Goal: Task Accomplishment & Management: Manage account settings

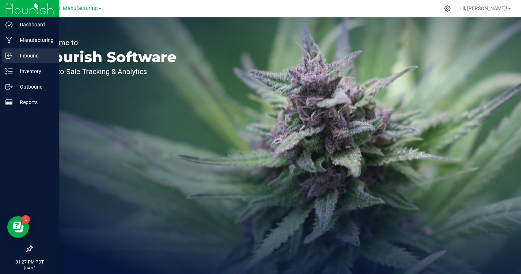
click at [12, 55] on icon at bounding box center [8, 55] width 7 height 7
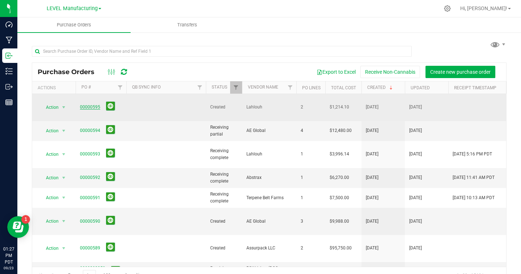
click at [92, 105] on link "00000595" at bounding box center [90, 107] width 20 height 5
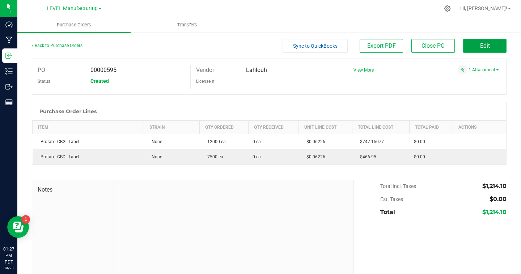
click at [480, 49] on button "Edit" at bounding box center [484, 46] width 43 height 14
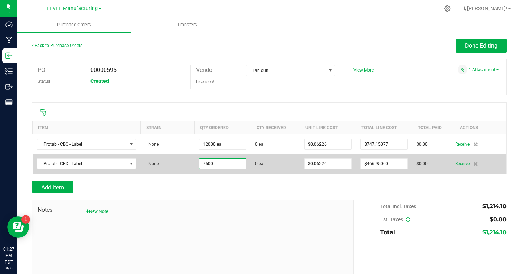
drag, startPoint x: 214, startPoint y: 164, endPoint x: 197, endPoint y: 164, distance: 17.0
click at [197, 164] on td "7500" at bounding box center [223, 164] width 56 height 20
drag, startPoint x: 245, startPoint y: 162, endPoint x: 173, endPoint y: 160, distance: 71.3
click at [173, 160] on purchase-order-line-row "Protab - CBD - Label None 7500 0 ea $0.06226 $466.95000 $0.00 Receive" at bounding box center [270, 164] width 474 height 20
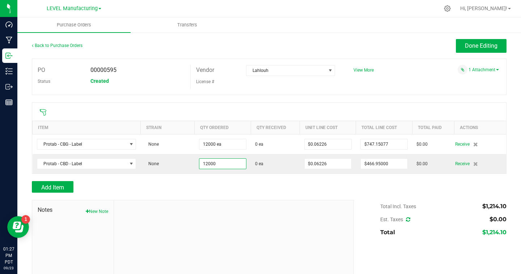
type input "12000 ea"
type input "$747.12000"
click at [265, 191] on div "Add Item" at bounding box center [190, 187] width 317 height 12
click at [489, 55] on div "Back to Purchase Orders Done Editing" at bounding box center [269, 49] width 475 height 20
click at [489, 49] on span "Done Editing" at bounding box center [481, 45] width 33 height 7
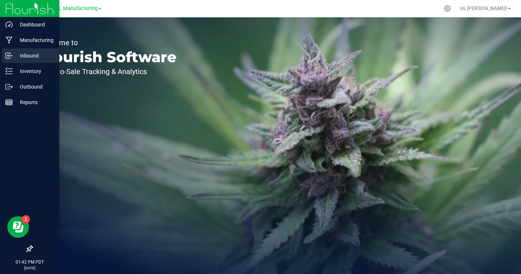
click at [43, 58] on p "Inbound" at bounding box center [34, 55] width 43 height 9
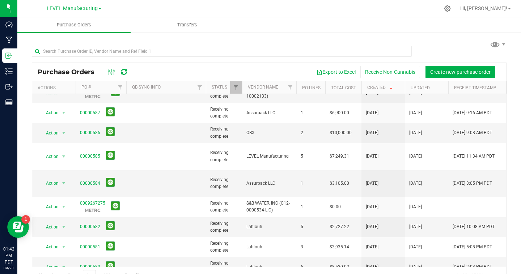
scroll to position [179, 0]
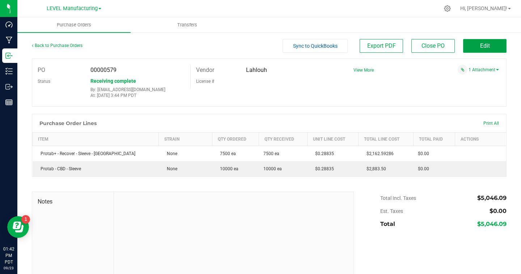
click at [470, 44] on button "Edit" at bounding box center [484, 46] width 43 height 14
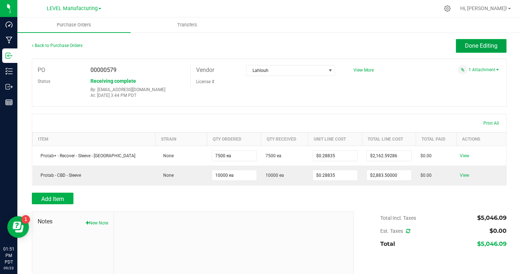
click at [485, 50] on button "Done Editing" at bounding box center [481, 46] width 51 height 14
